Goal: Find specific page/section: Find specific page/section

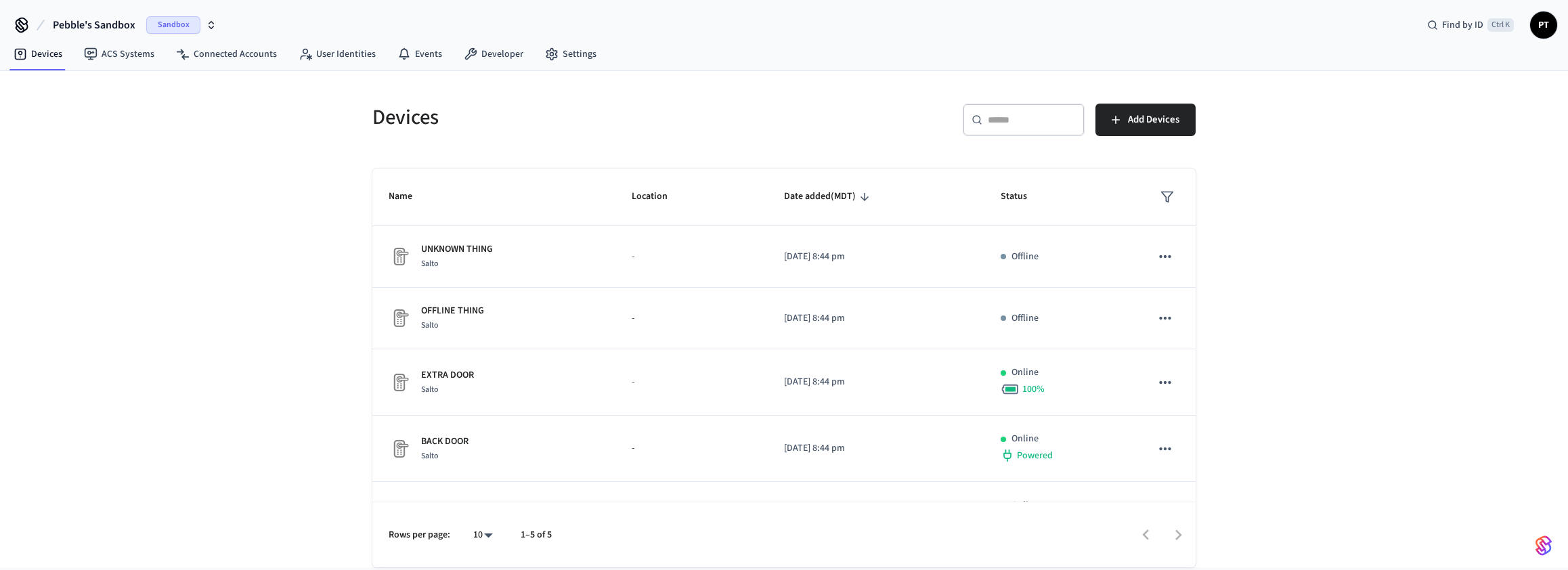
drag, startPoint x: 179, startPoint y: 35, endPoint x: 197, endPoint y: 24, distance: 21.1
click at [180, 34] on button "Pebble's Sandbox Sandbox" at bounding box center [135, 25] width 172 height 29
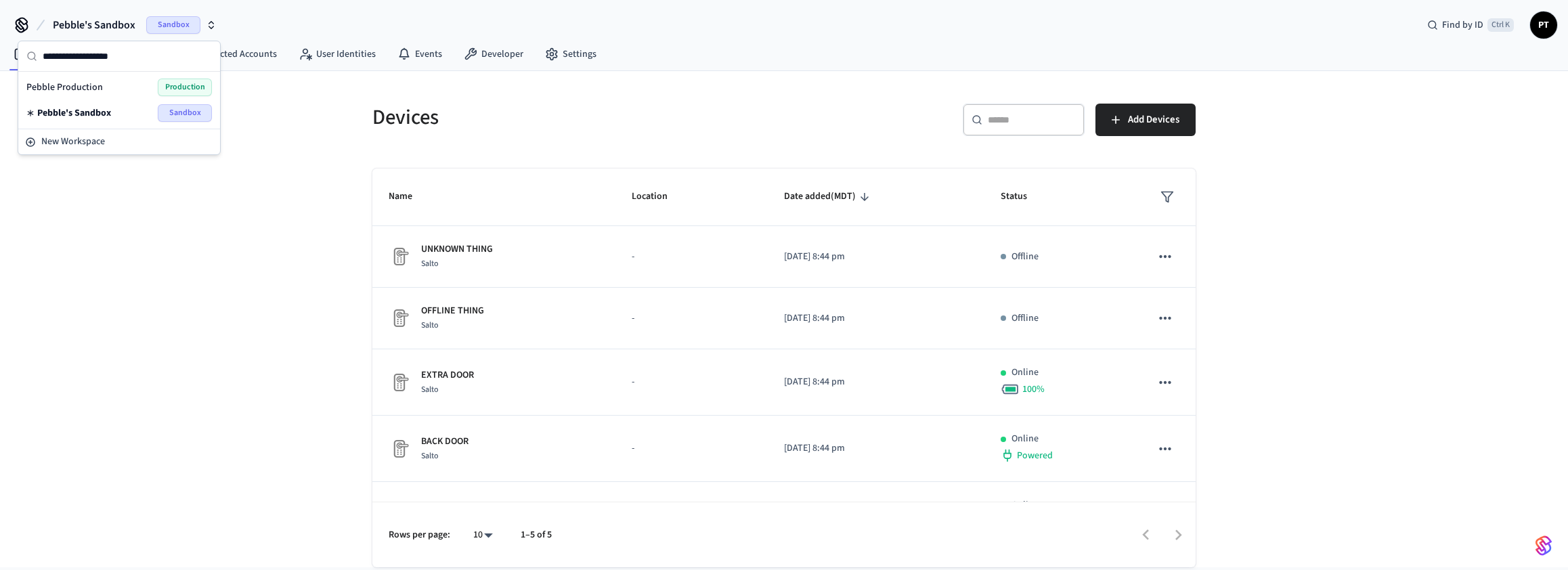
click at [132, 100] on div "Pebble's Sandbox Sandbox" at bounding box center [119, 113] width 197 height 25
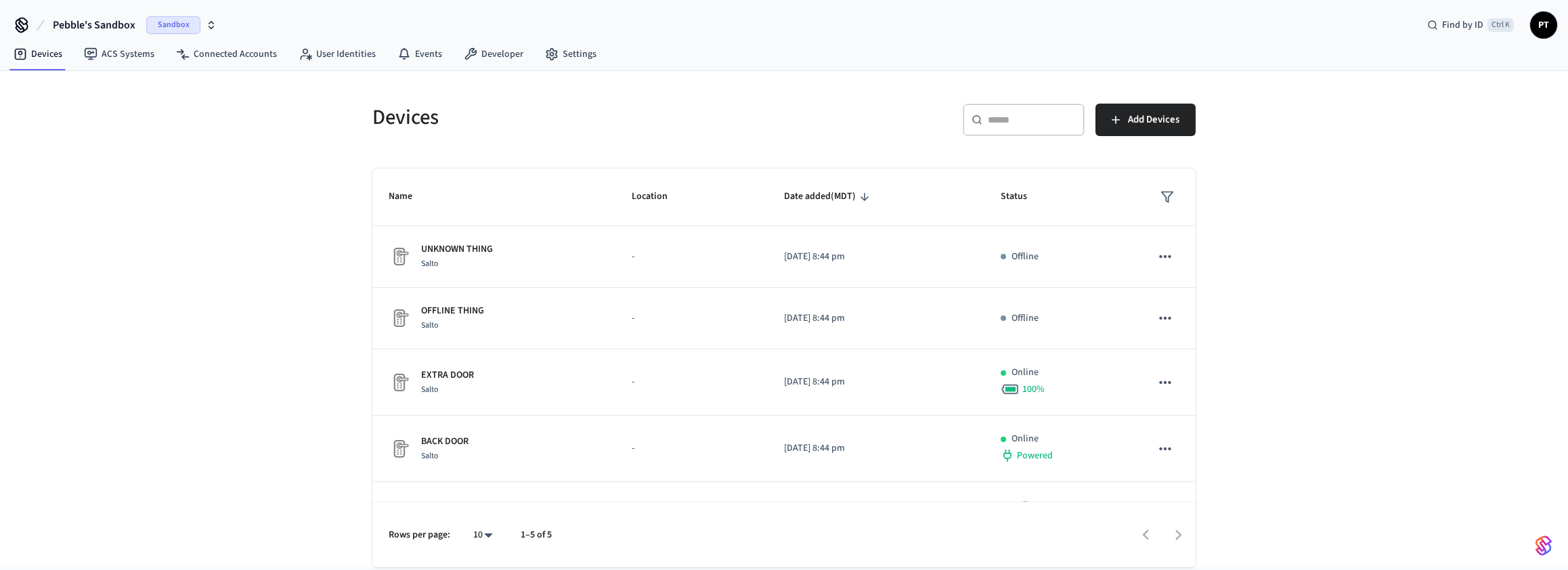
click at [196, 35] on button "Pebble's Sandbox Sandbox" at bounding box center [135, 25] width 172 height 29
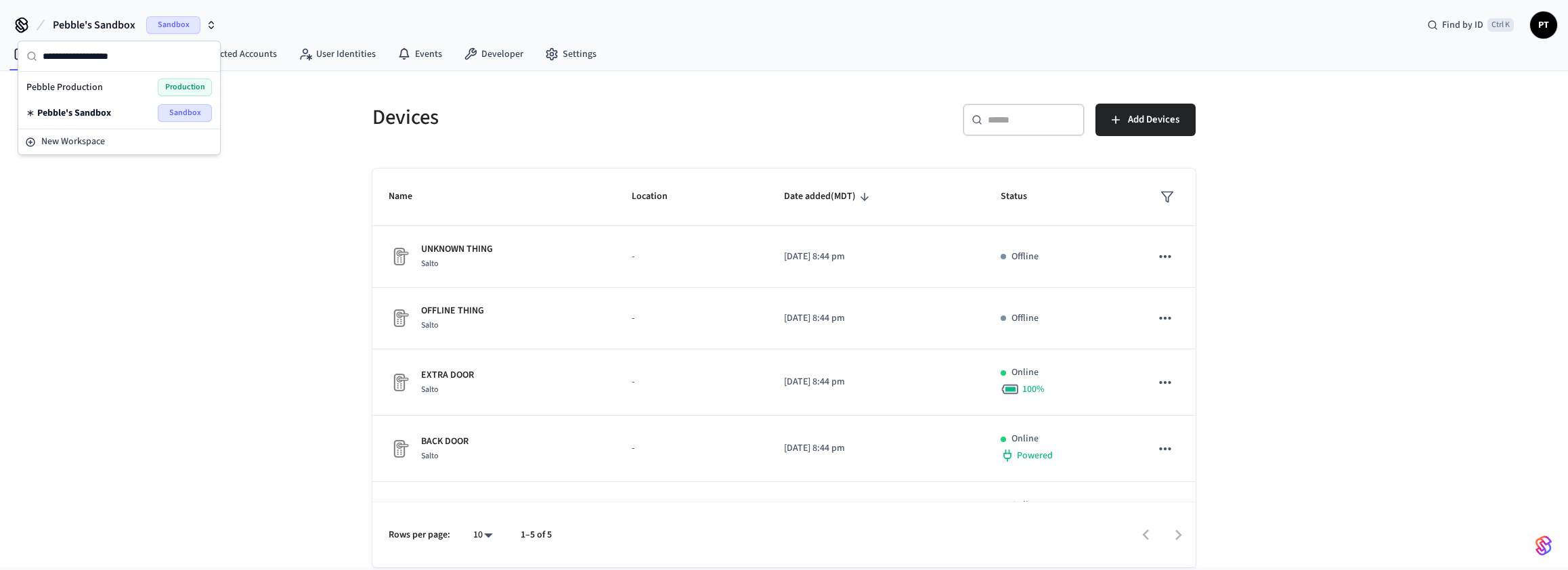
click at [171, 81] on span "Production" at bounding box center [185, 87] width 54 height 18
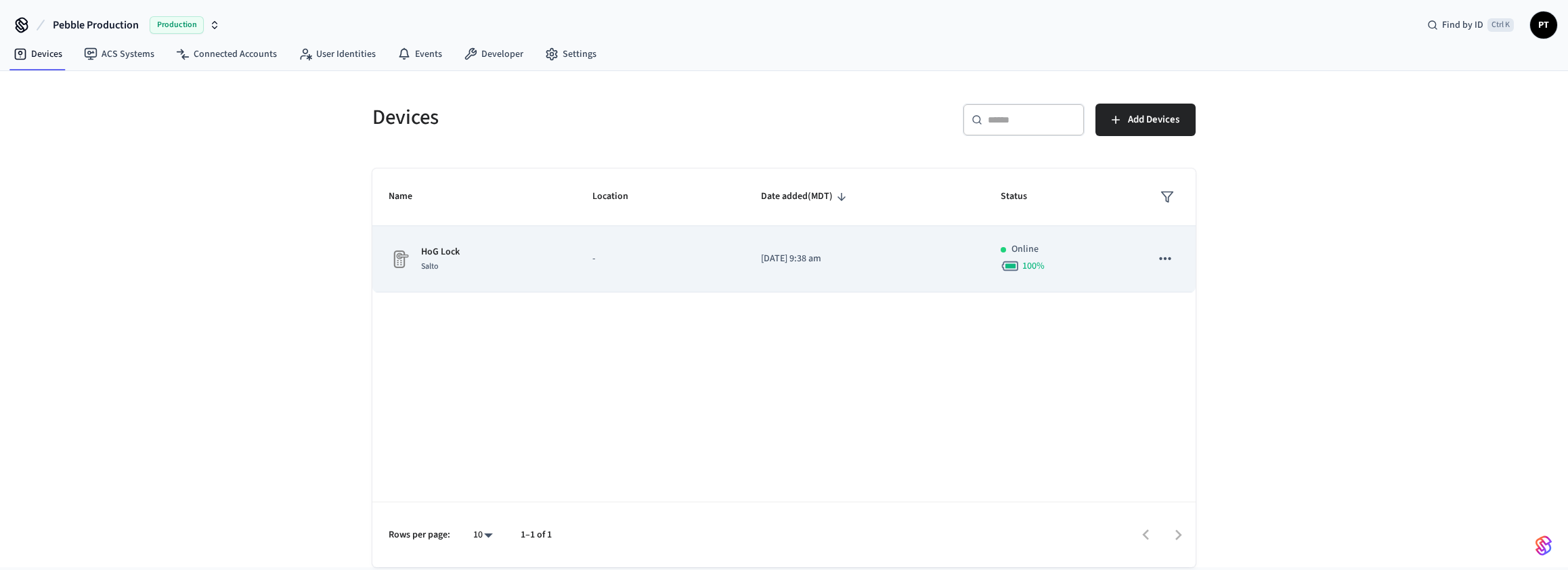
click at [563, 255] on td "HoG Lock Salto" at bounding box center [473, 259] width 203 height 67
